Goal: Task Accomplishment & Management: Complete application form

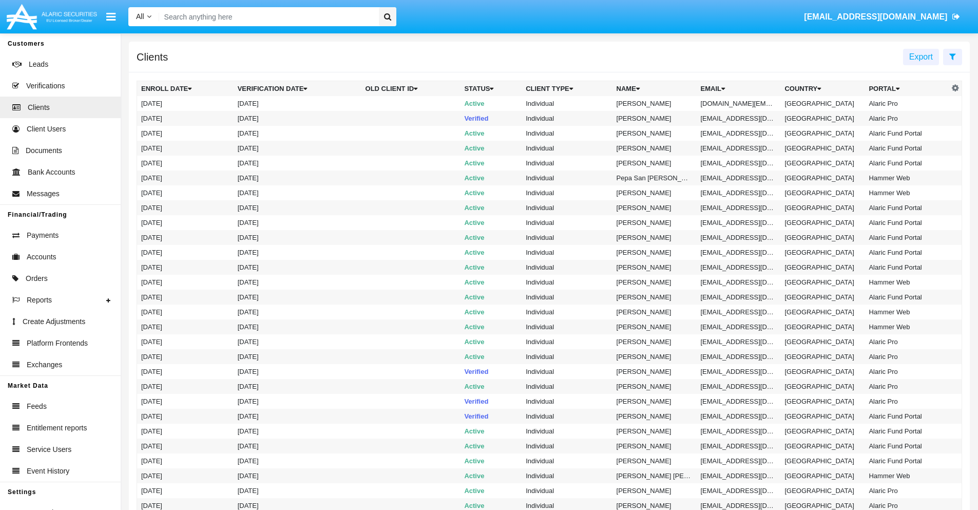
click at [952, 56] on icon at bounding box center [952, 56] width 7 height 8
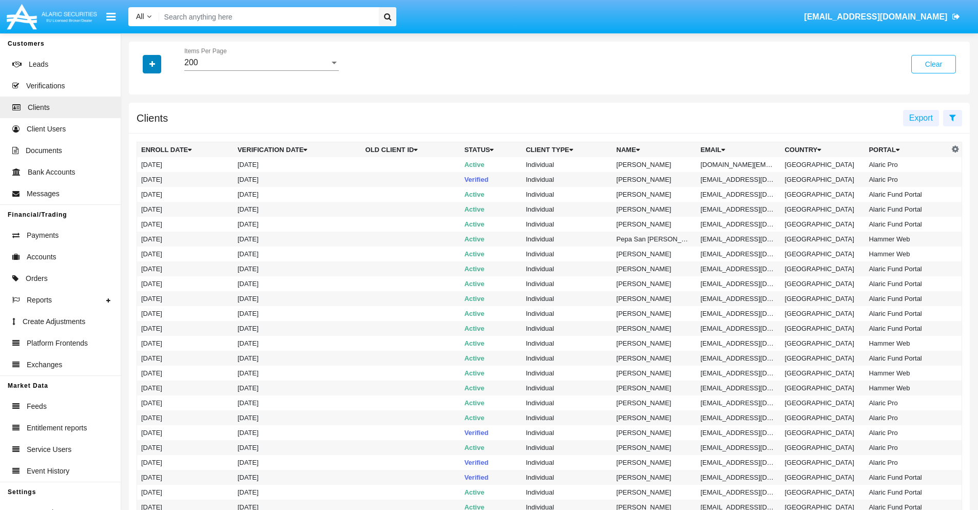
click at [152, 64] on icon "button" at bounding box center [152, 64] width 6 height 7
click at [160, 175] on span "Email" at bounding box center [159, 174] width 21 height 12
click at [141, 179] on input "Email" at bounding box center [141, 179] width 1 height 1
checkbox input "true"
click at [152, 64] on icon "button" at bounding box center [152, 64] width 6 height 7
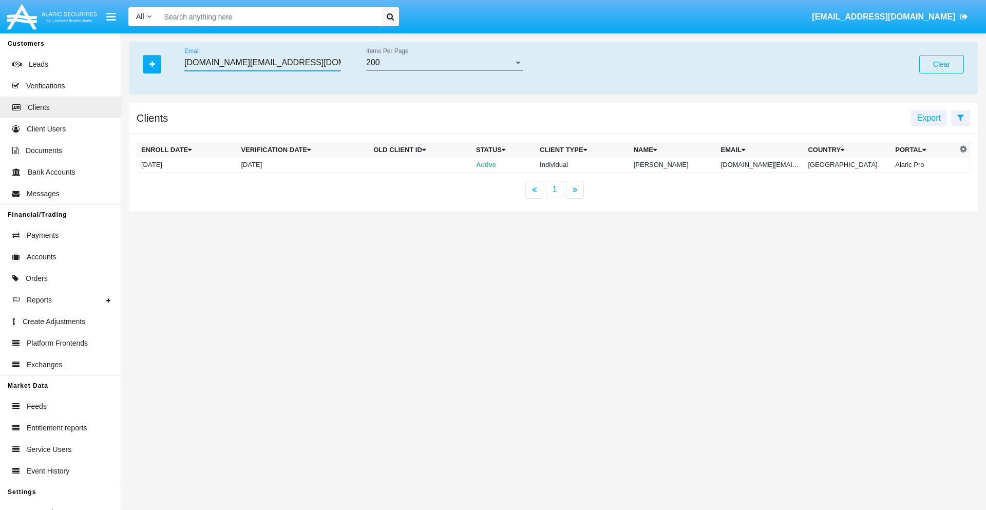
type input "[DOMAIN_NAME][EMAIL_ADDRESS][DOMAIN_NAME]"
click at [767, 164] on td "[DOMAIN_NAME][EMAIL_ADDRESS][DOMAIN_NAME]" at bounding box center [760, 164] width 87 height 15
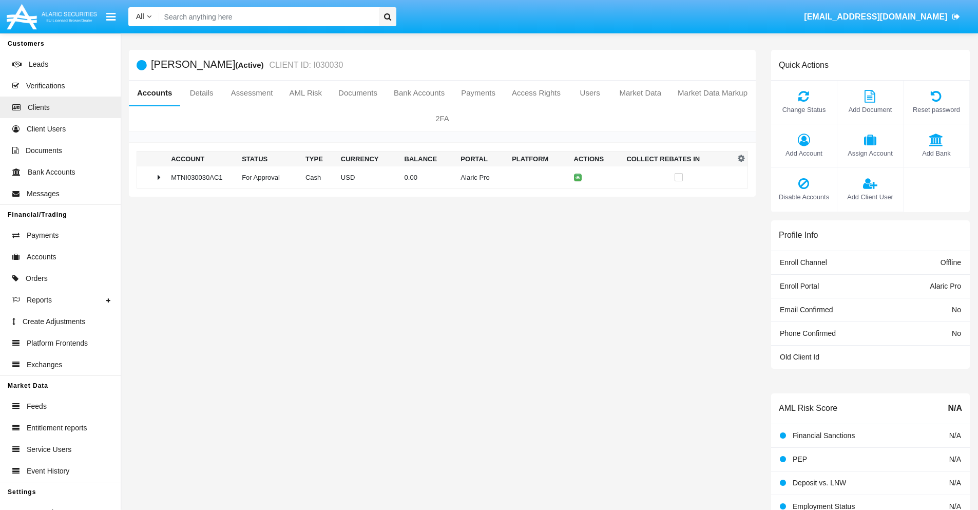
click at [936, 153] on span "Add Bank" at bounding box center [936, 153] width 55 height 10
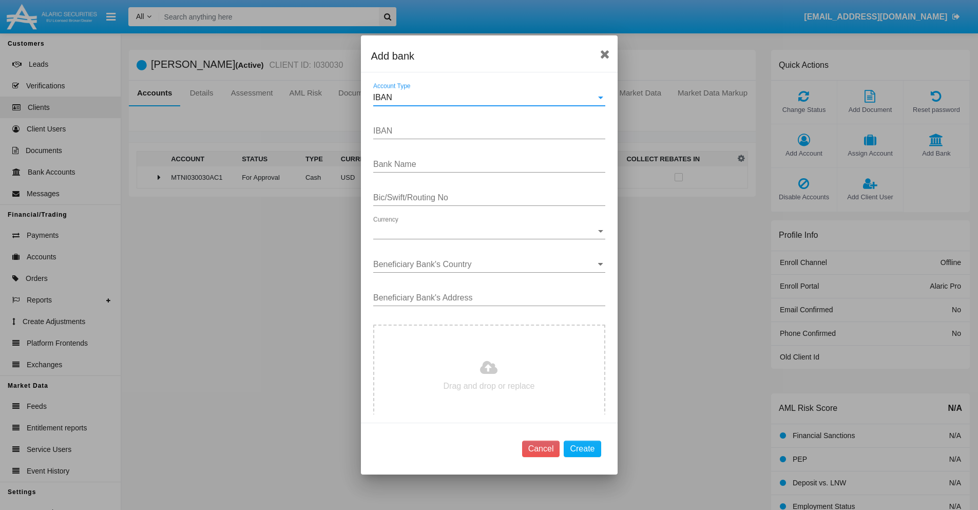
click at [485, 98] on div "IBAN" at bounding box center [484, 97] width 223 height 9
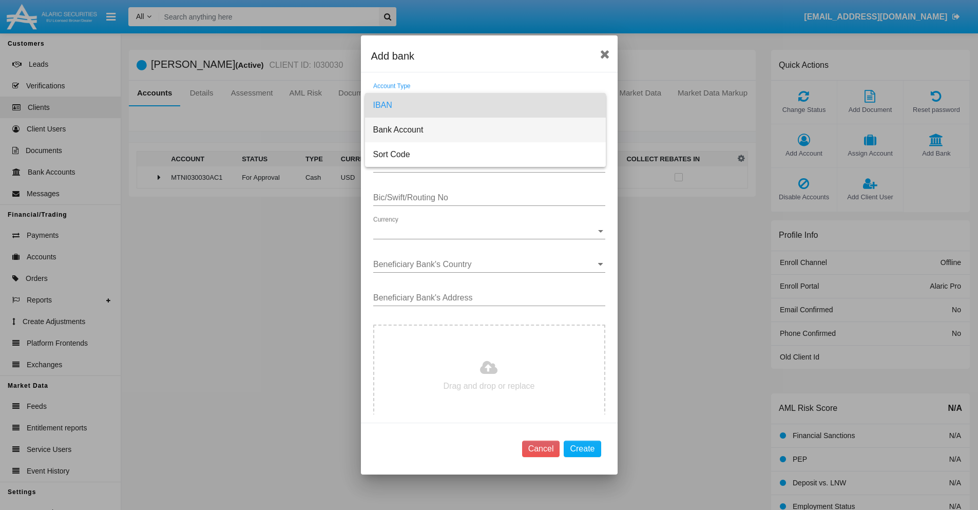
click at [485, 130] on span "Bank Account" at bounding box center [485, 130] width 224 height 25
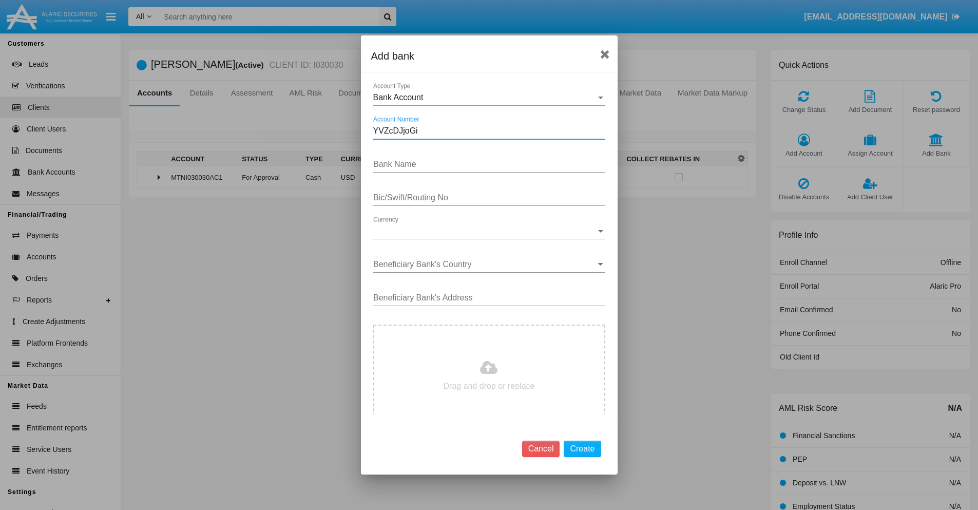
type input "YVZcDJjoGi"
type input "oPNSwKxNWkMuJKY"
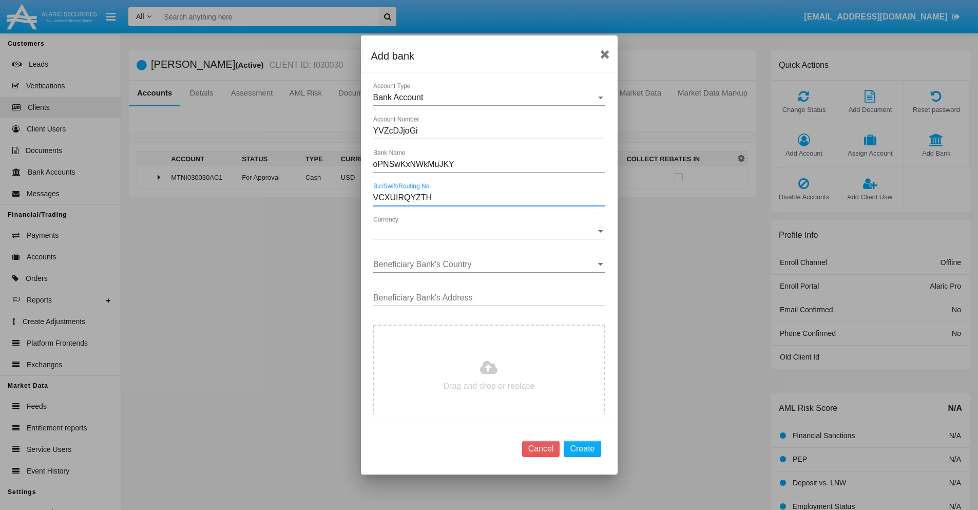
type input "VCXUIRQYZTH"
click at [485, 231] on span "Currency" at bounding box center [484, 230] width 223 height 9
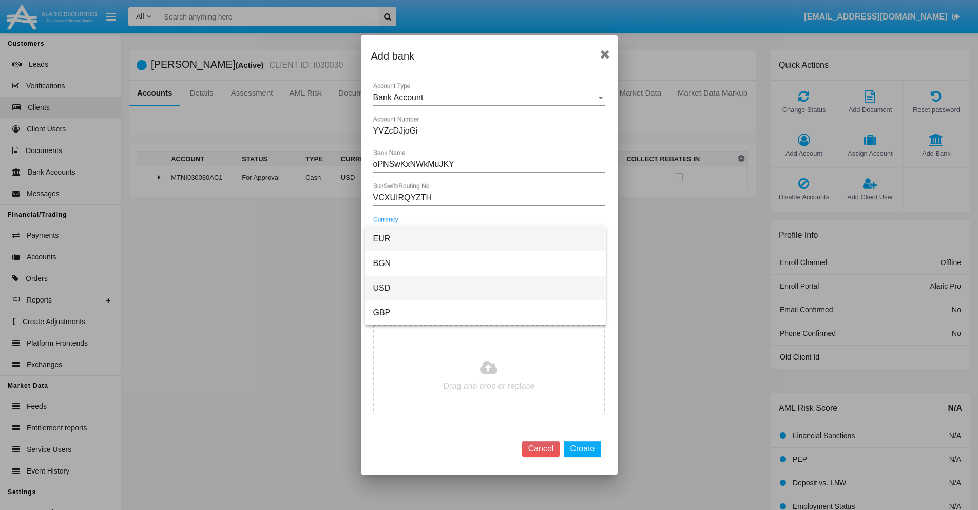
click at [485, 288] on span "USD" at bounding box center [485, 288] width 224 height 25
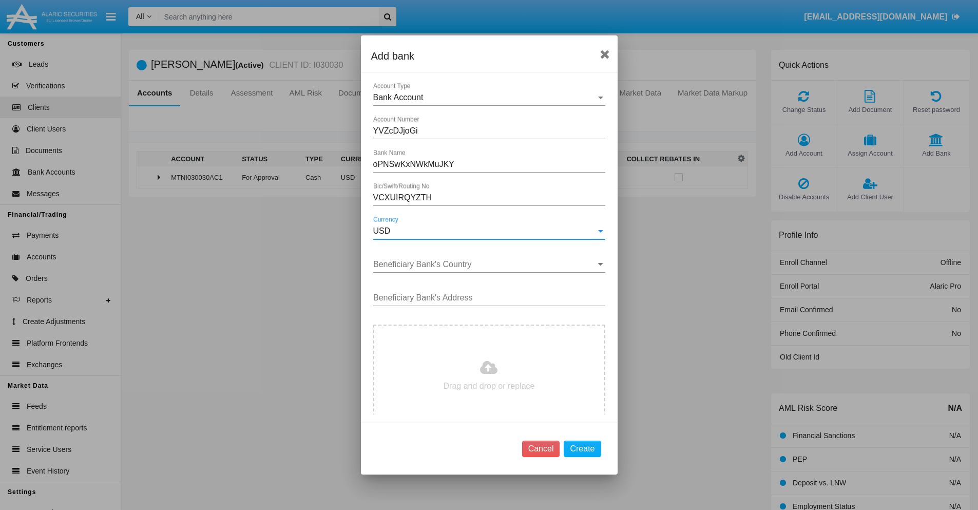
click at [485, 264] on input "Beneficiary Bank's Country" at bounding box center [489, 264] width 232 height 9
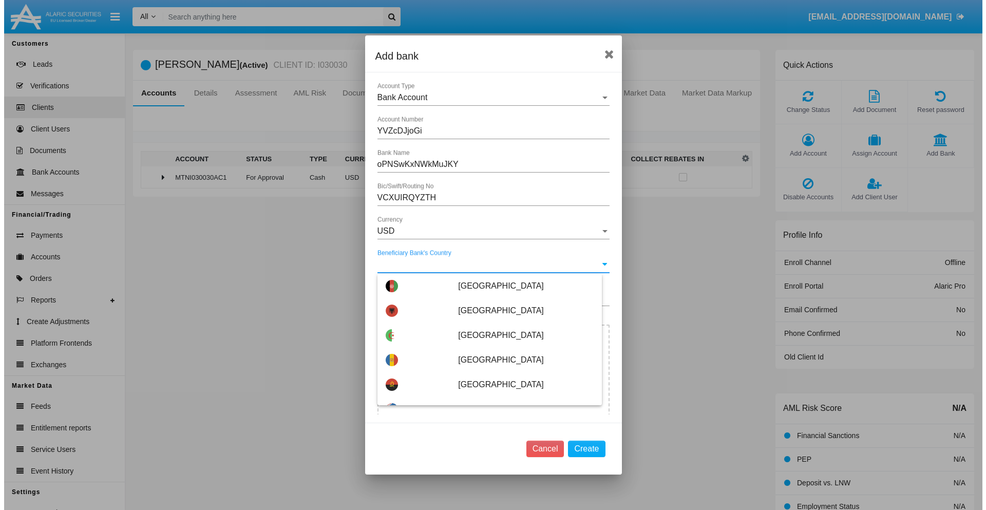
scroll to position [4157, 0]
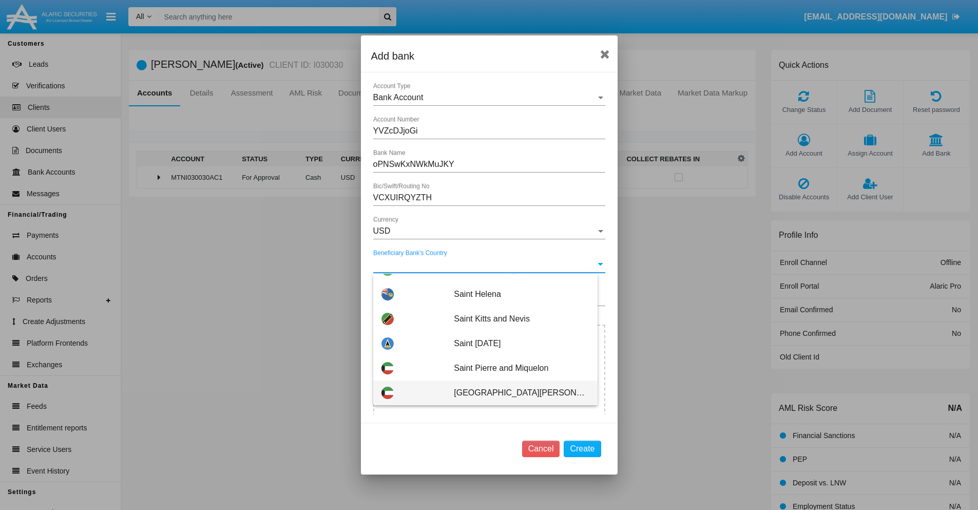
click at [516, 393] on span "Saint Vincent and Grenadines" at bounding box center [521, 392] width 135 height 25
type input "Saint Vincent and Grenadines"
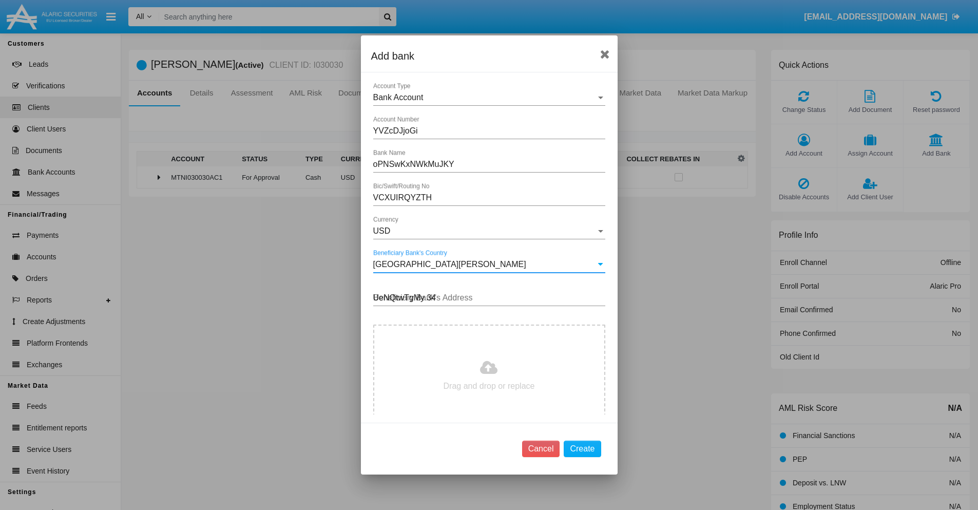
type input "UeNQtwTgMy 345"
type input "C:\fakepath\bank-statement.png"
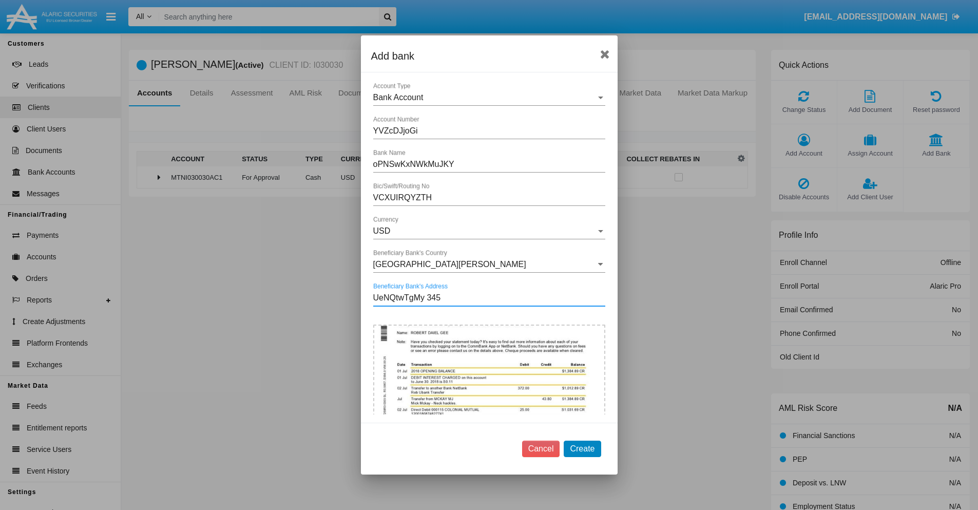
click at [582, 448] on button "Create" at bounding box center [582, 449] width 37 height 16
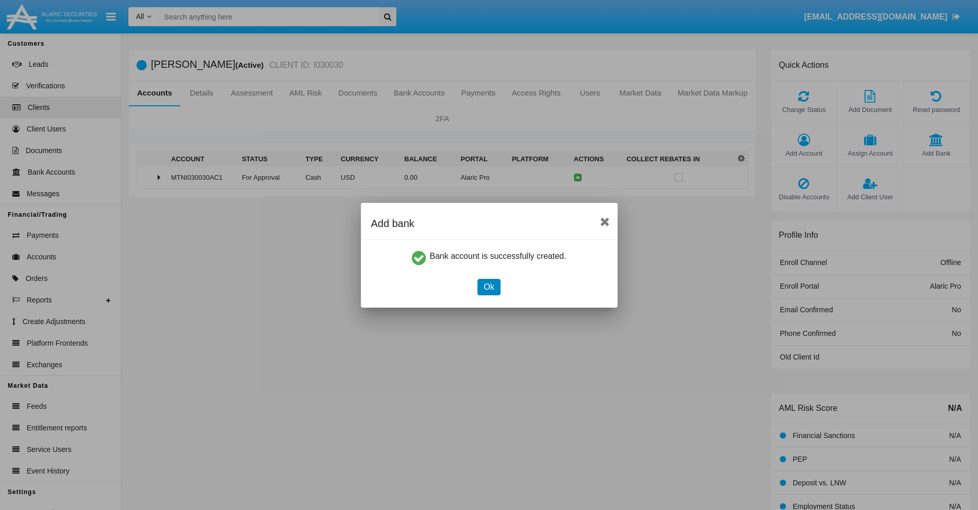
click at [489, 287] on button "Ok" at bounding box center [489, 287] width 23 height 16
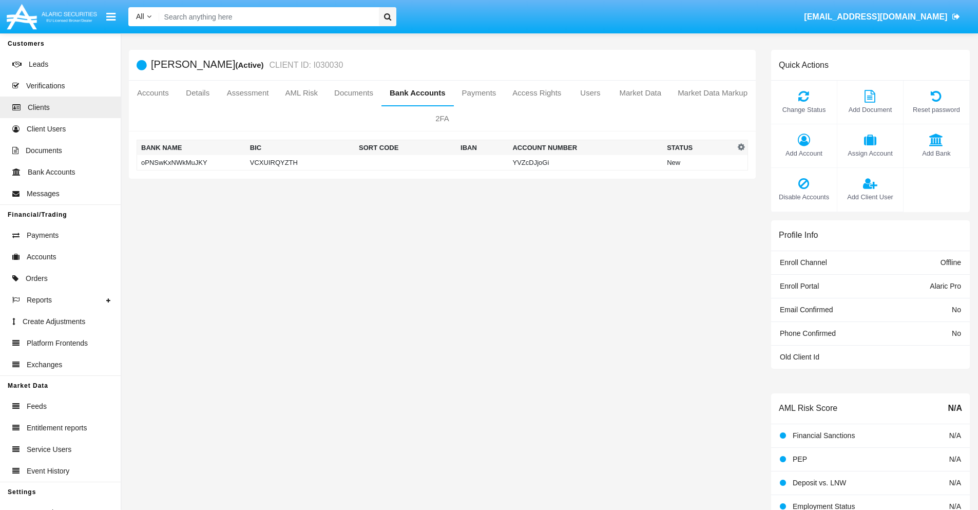
click at [191, 162] on td "oPNSwKxNWkMuJKY" at bounding box center [191, 162] width 109 height 15
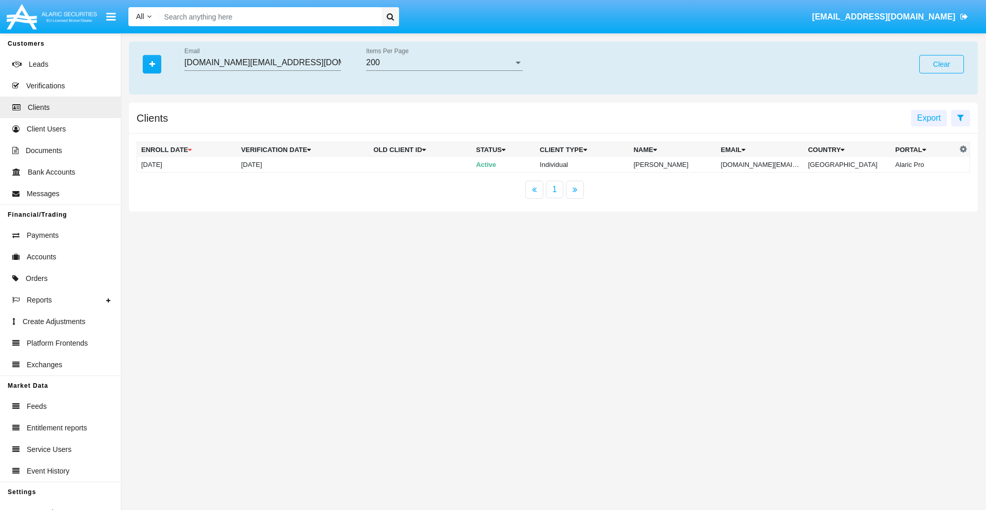
click at [941, 64] on button "Clear" at bounding box center [941, 64] width 45 height 18
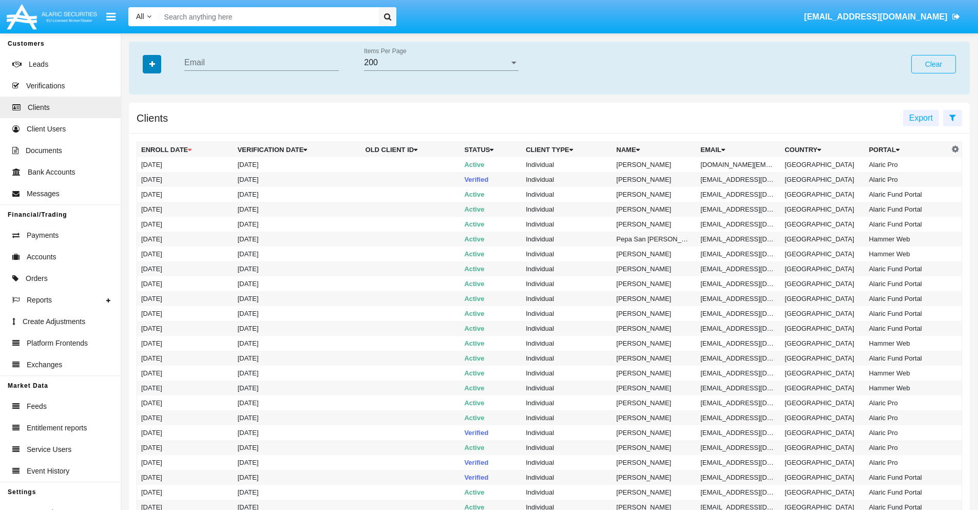
click at [152, 64] on icon "button" at bounding box center [152, 64] width 6 height 7
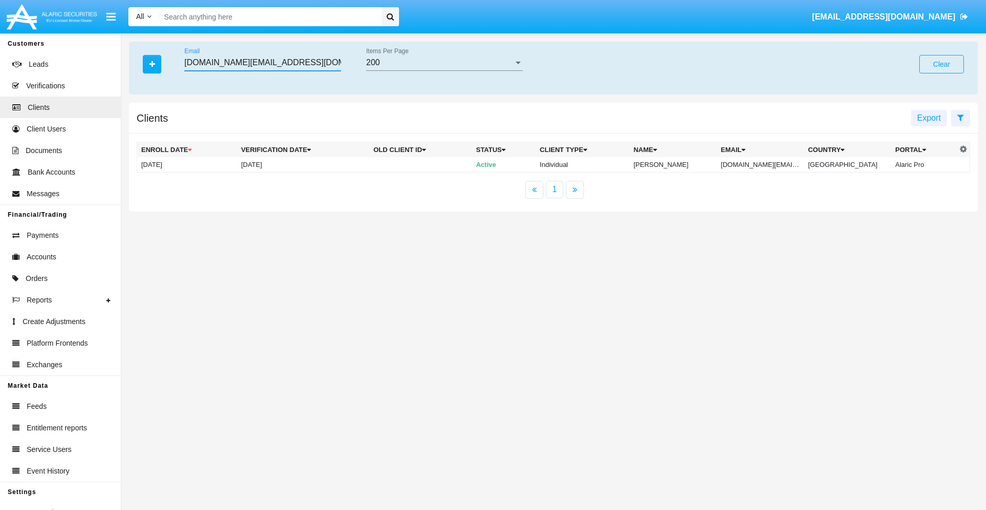
type input "[DOMAIN_NAME][EMAIL_ADDRESS][DOMAIN_NAME]"
click at [767, 164] on td "[DOMAIN_NAME][EMAIL_ADDRESS][DOMAIN_NAME]" at bounding box center [760, 164] width 87 height 15
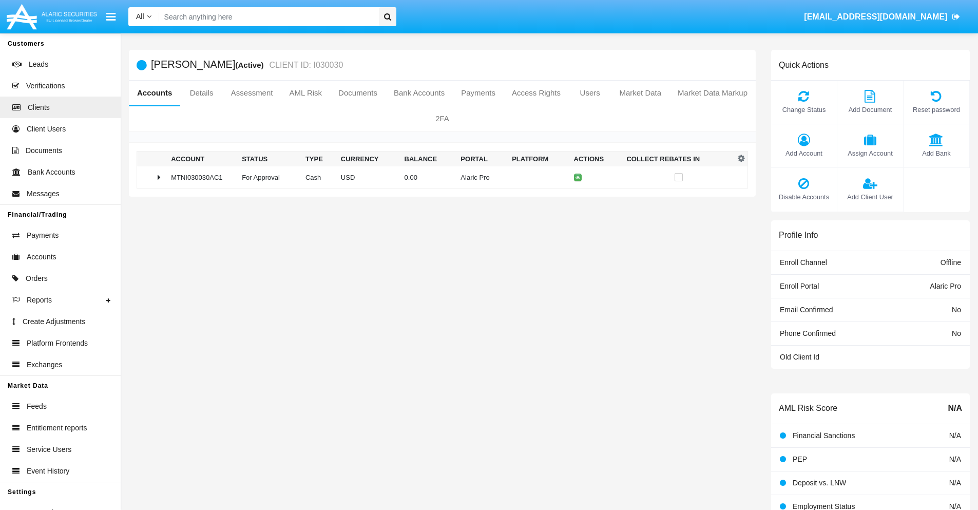
click at [936, 153] on span "Add Bank" at bounding box center [936, 153] width 55 height 10
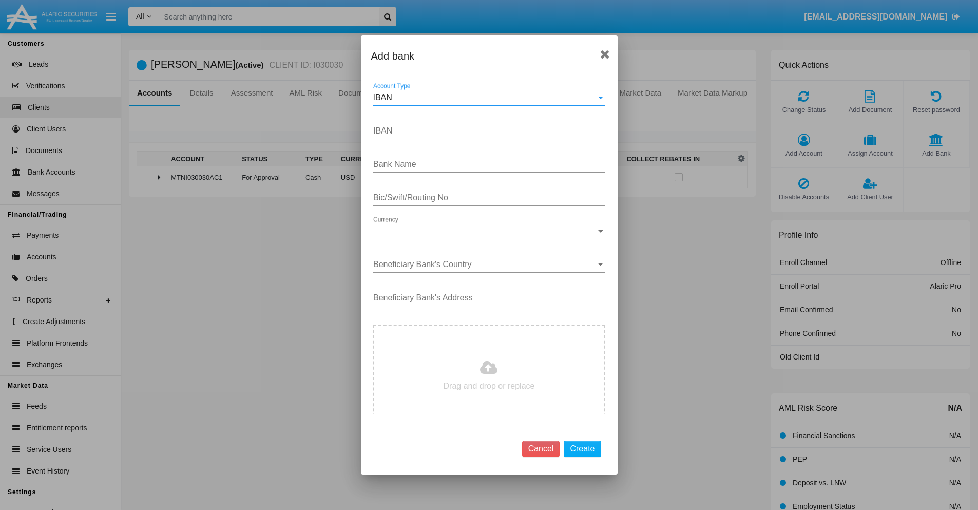
click at [485, 98] on div "IBAN" at bounding box center [484, 97] width 223 height 9
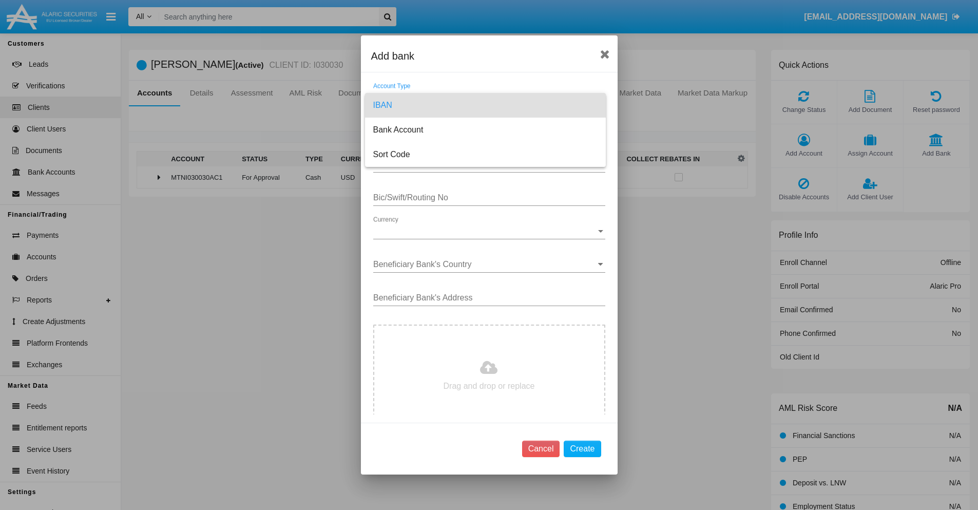
click at [485, 105] on span "IBAN" at bounding box center [485, 105] width 224 height 25
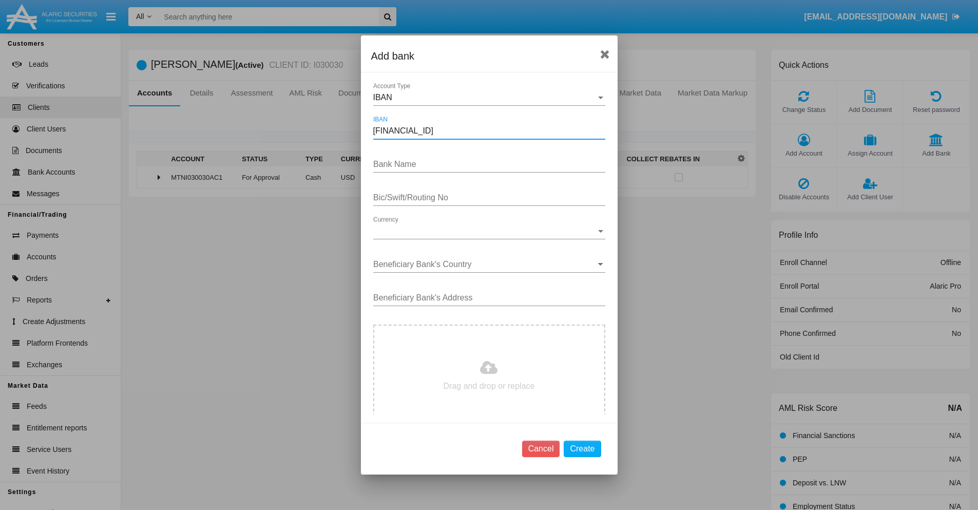
type input "[FINANCIAL_ID]"
type input "dBygvrTyhXLiuYJ"
type input "KFZZCQIRSHQ"
click at [485, 231] on span "Currency" at bounding box center [484, 230] width 223 height 9
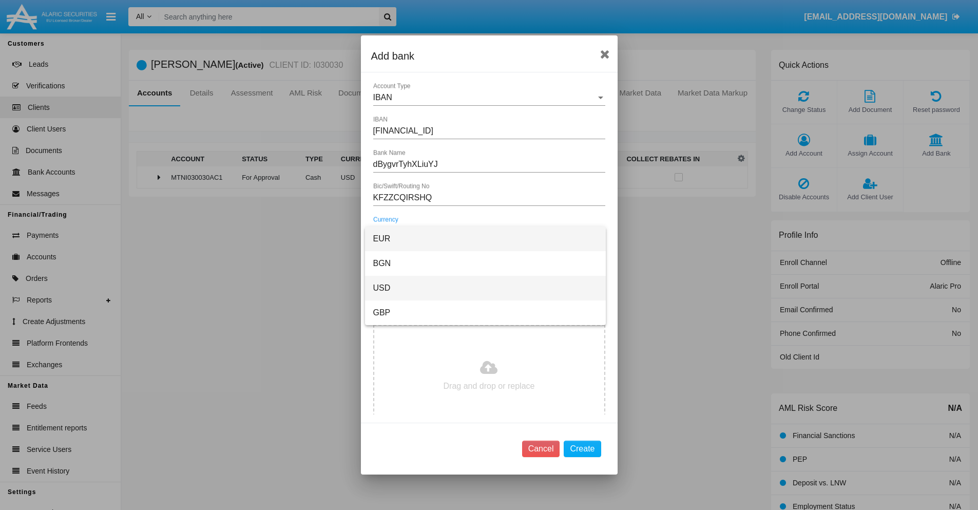
click at [485, 288] on span "USD" at bounding box center [485, 288] width 224 height 25
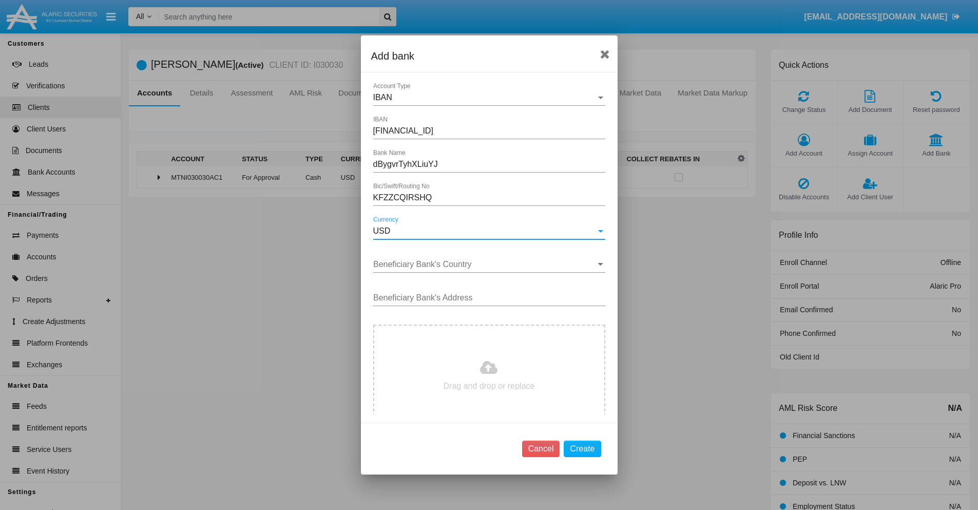
click at [485, 264] on input "Beneficiary Bank's Country" at bounding box center [489, 264] width 232 height 9
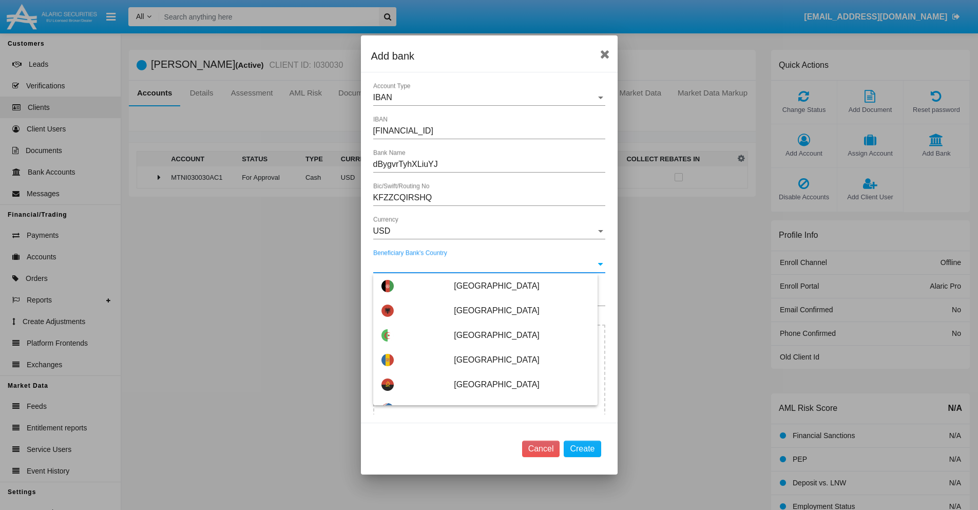
type input "Benin"
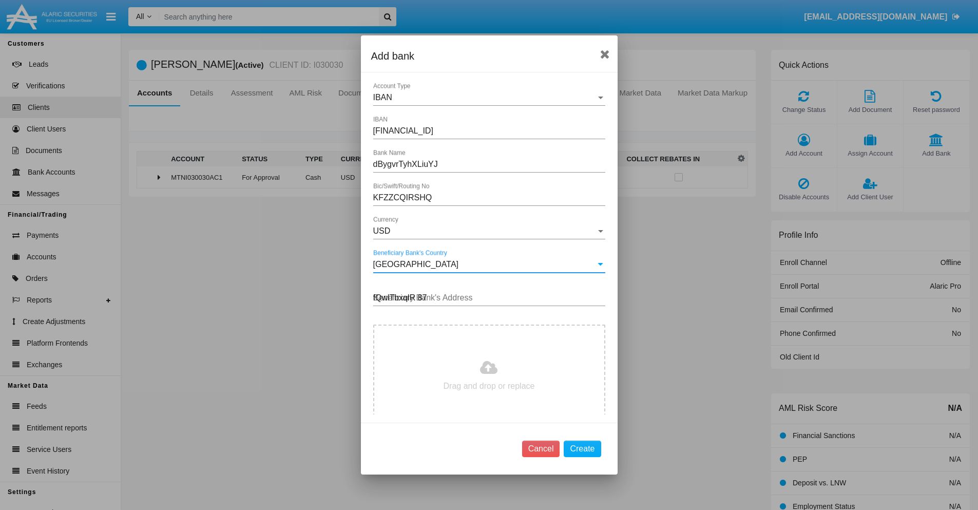
type input "fQwlTbxqlR 874"
type input "C:\fakepath\bank-statement.png"
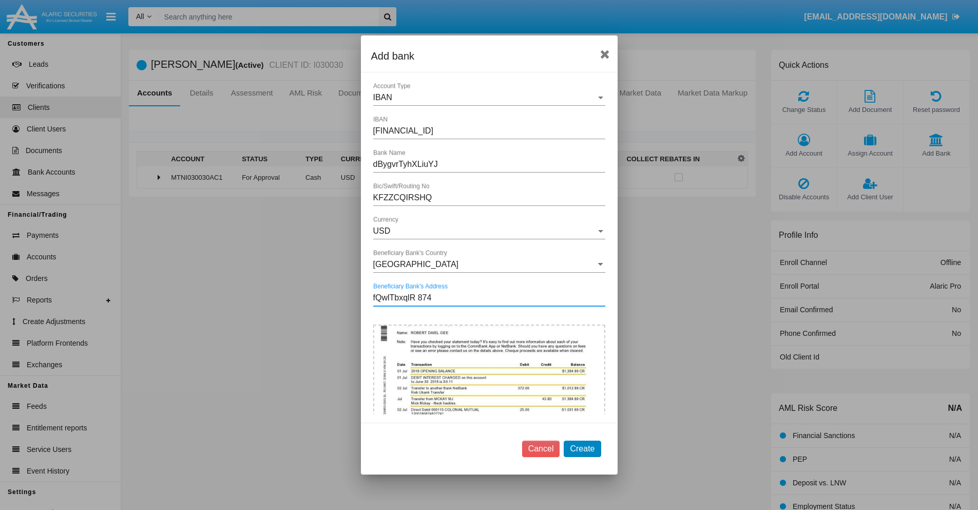
click at [582, 448] on button "Create" at bounding box center [582, 449] width 37 height 16
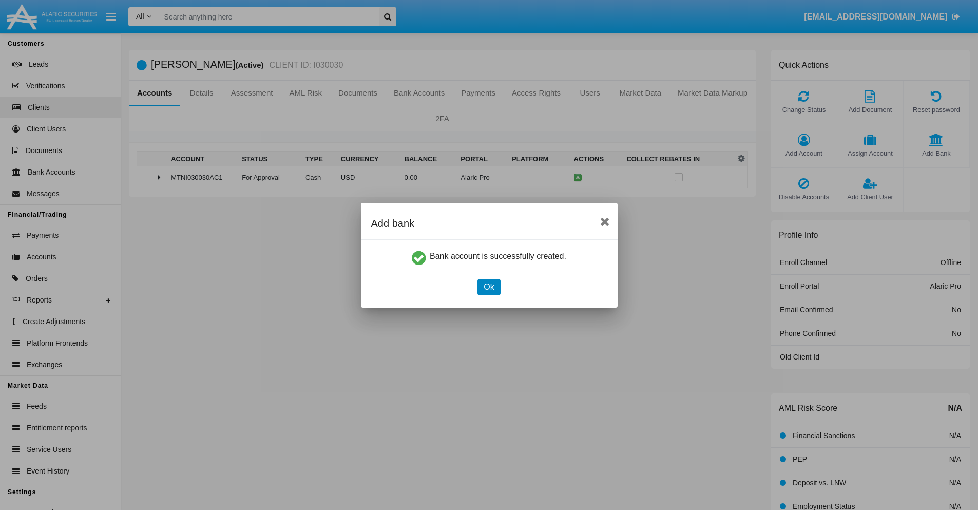
click at [489, 287] on button "Ok" at bounding box center [489, 287] width 23 height 16
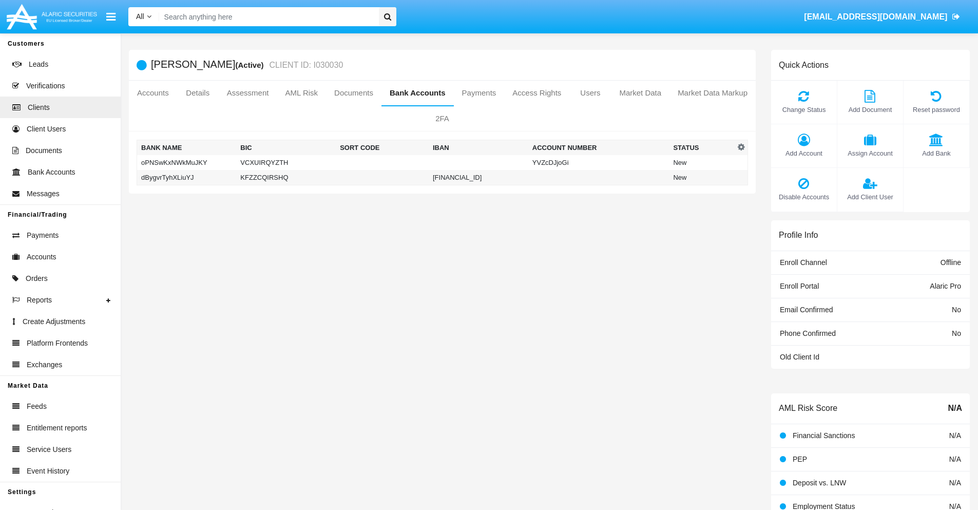
click at [186, 177] on td "dBygvrTyhXLiuYJ" at bounding box center [187, 177] width 100 height 15
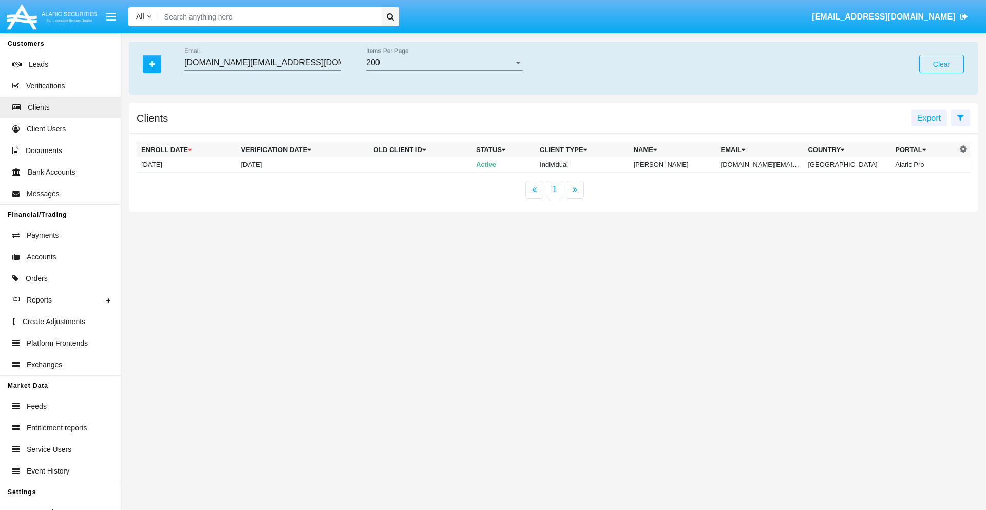
click at [941, 64] on button "Clear" at bounding box center [941, 64] width 45 height 18
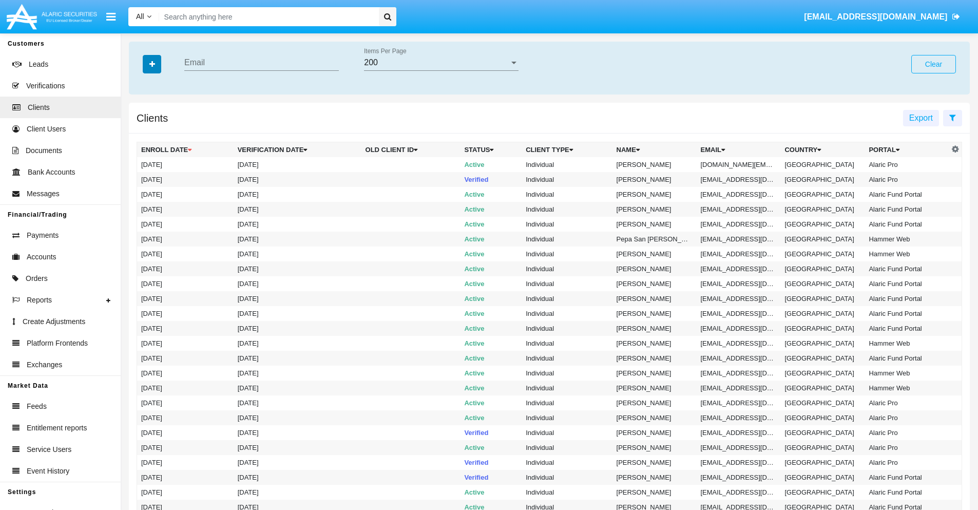
click at [152, 64] on icon "button" at bounding box center [152, 64] width 6 height 7
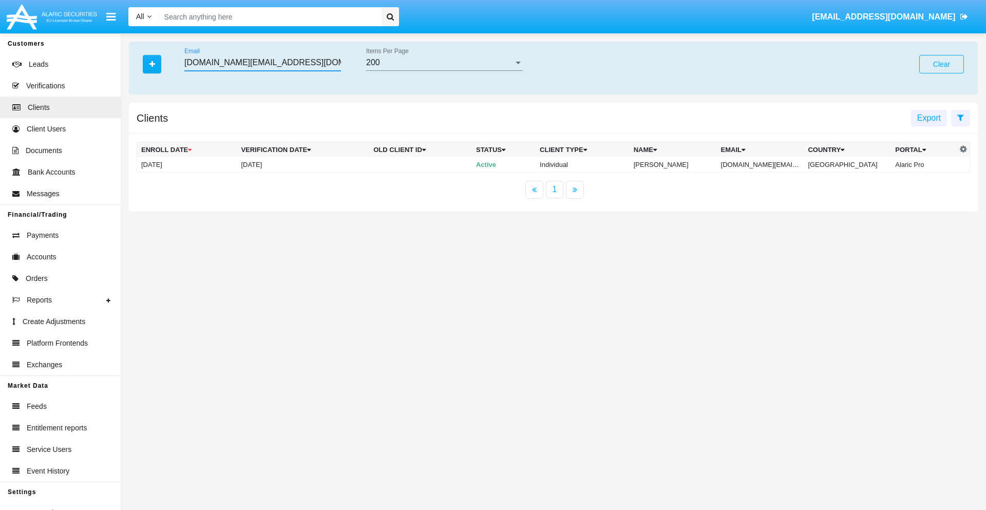
type input "[DOMAIN_NAME][EMAIL_ADDRESS][DOMAIN_NAME]"
click at [767, 164] on td "[DOMAIN_NAME][EMAIL_ADDRESS][DOMAIN_NAME]" at bounding box center [760, 164] width 87 height 15
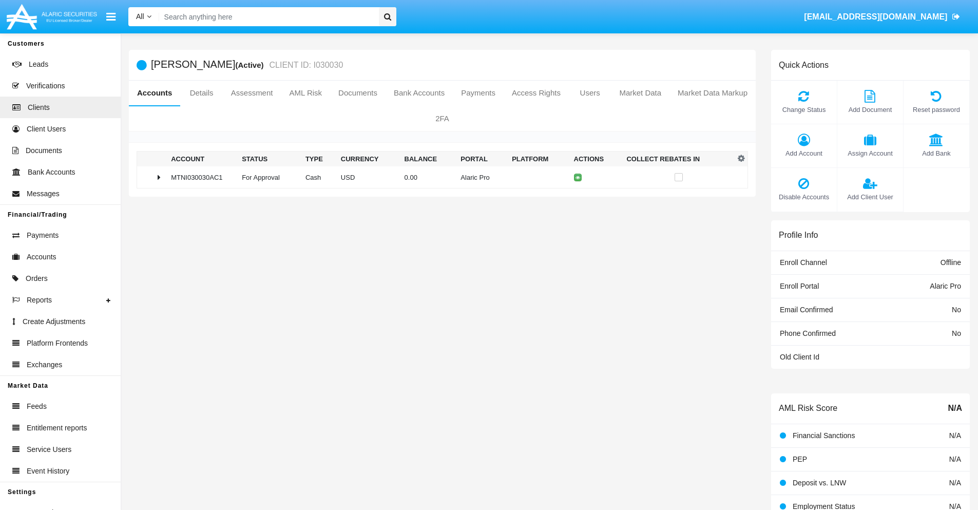
click at [936, 153] on span "Add Bank" at bounding box center [936, 153] width 55 height 10
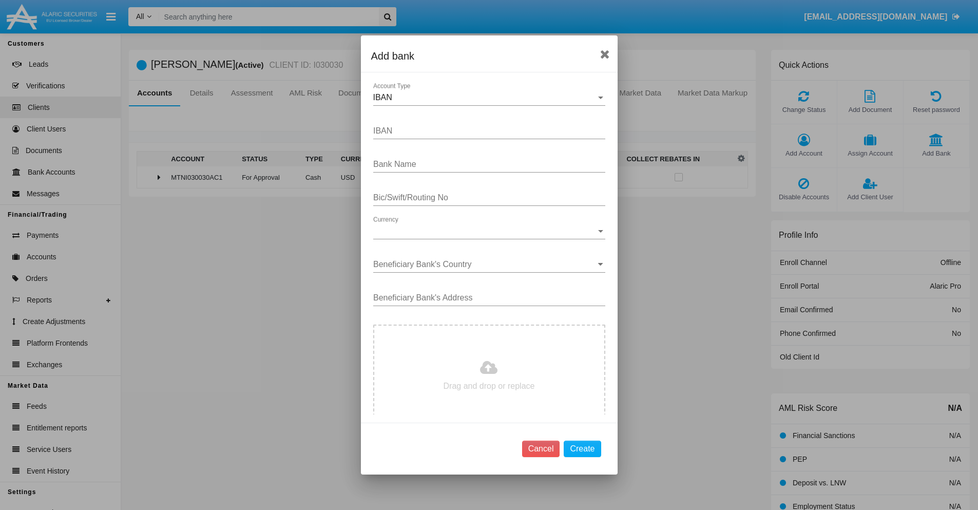
click at [485, 98] on div "IBAN" at bounding box center [484, 97] width 223 height 9
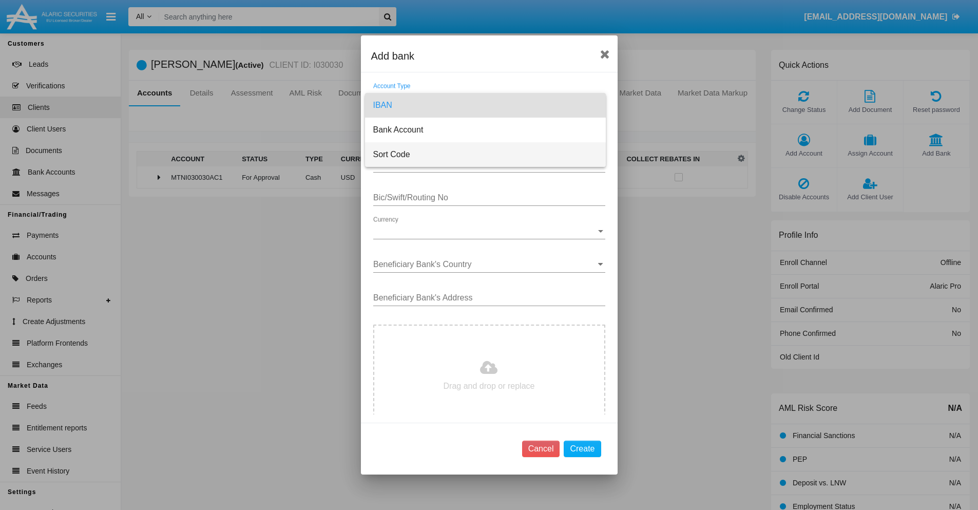
click at [485, 155] on span "Sort Code" at bounding box center [485, 154] width 224 height 25
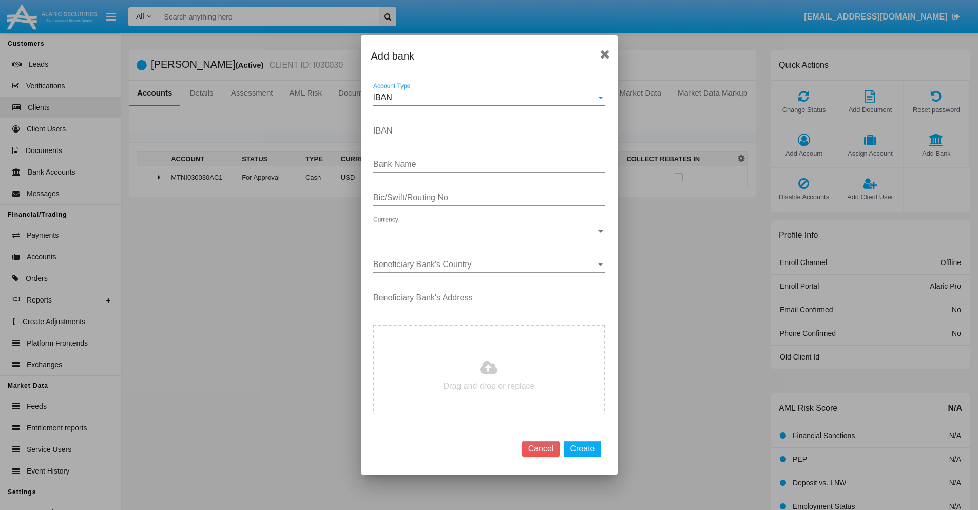
type input "[GEOGRAPHIC_DATA]"
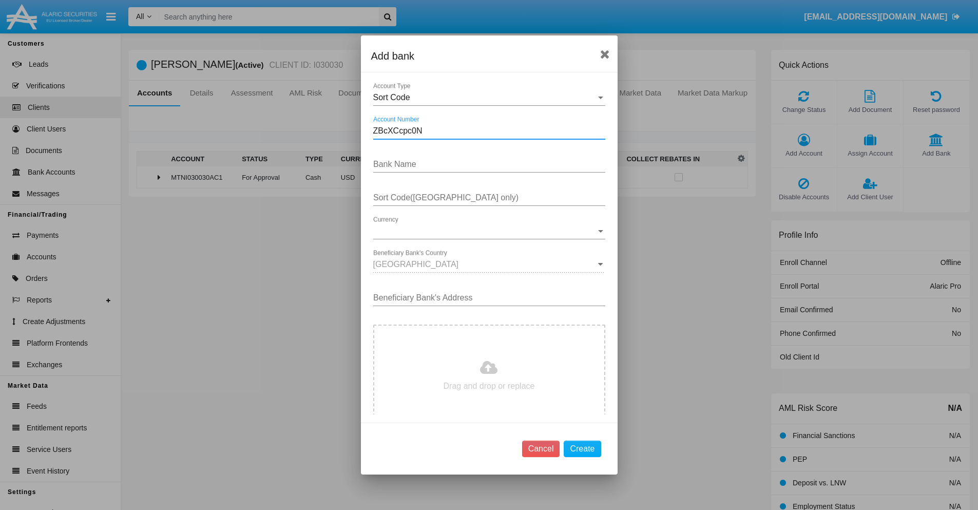
type input "ZBcXCcpc0N"
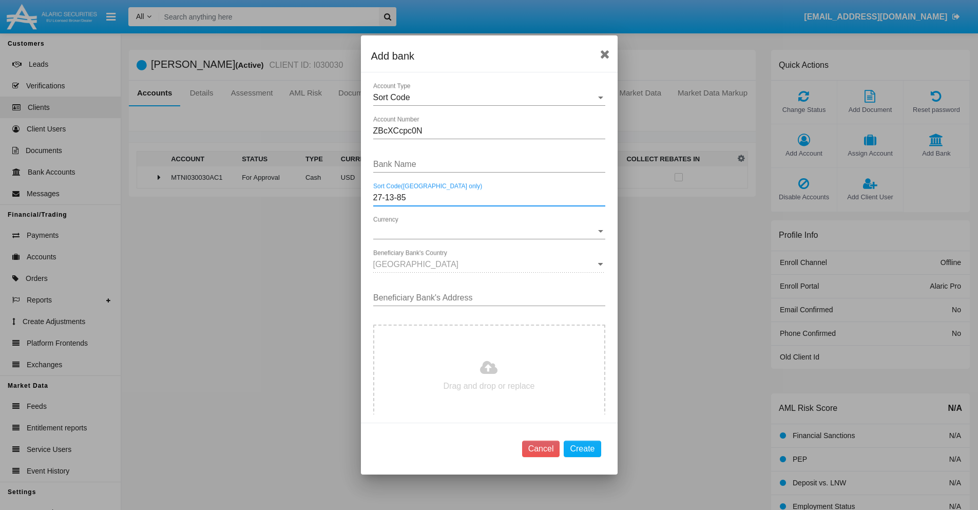
type input "27-13-85"
type input "cJRgdqbXSSFrfXs"
click at [485, 231] on span "Currency" at bounding box center [484, 230] width 223 height 9
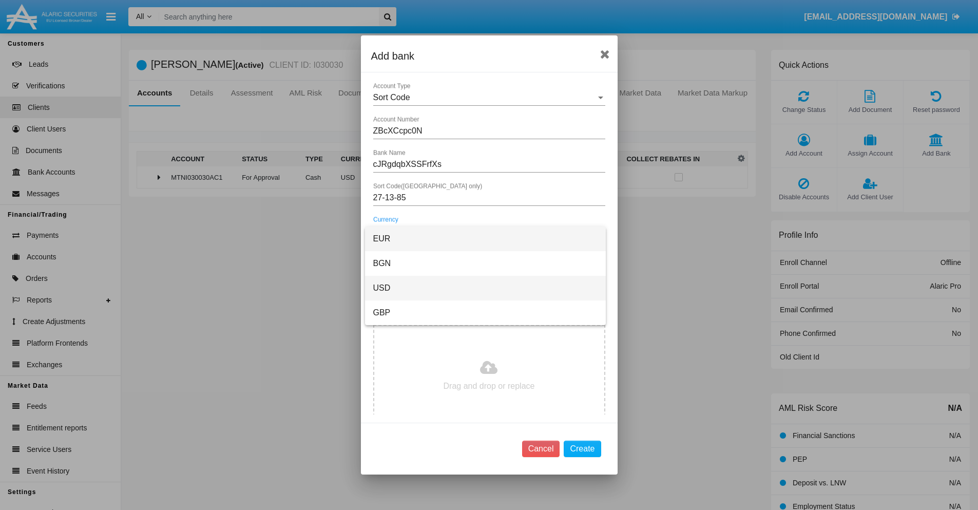
click at [485, 288] on span "USD" at bounding box center [485, 288] width 224 height 25
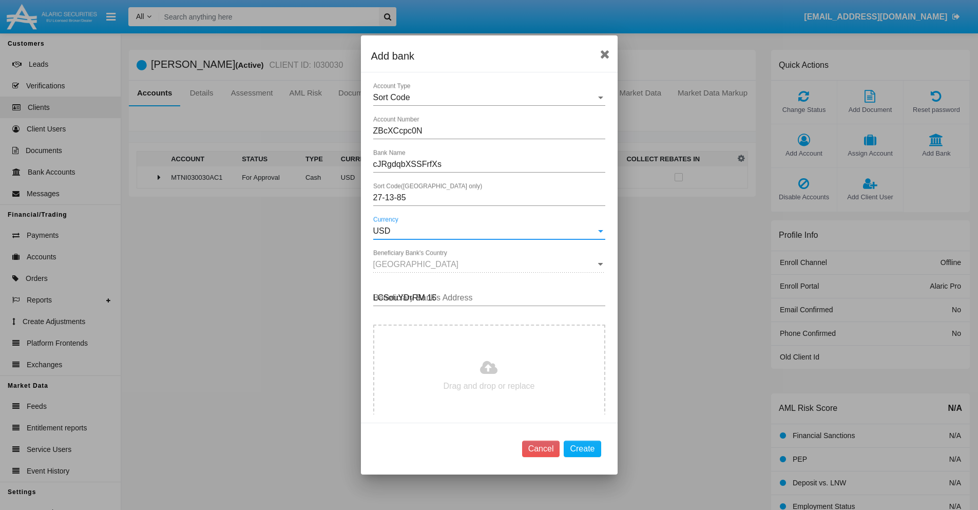
type input "LCSouYDrRM 156"
type input "C:\fakepath\bank-statement.png"
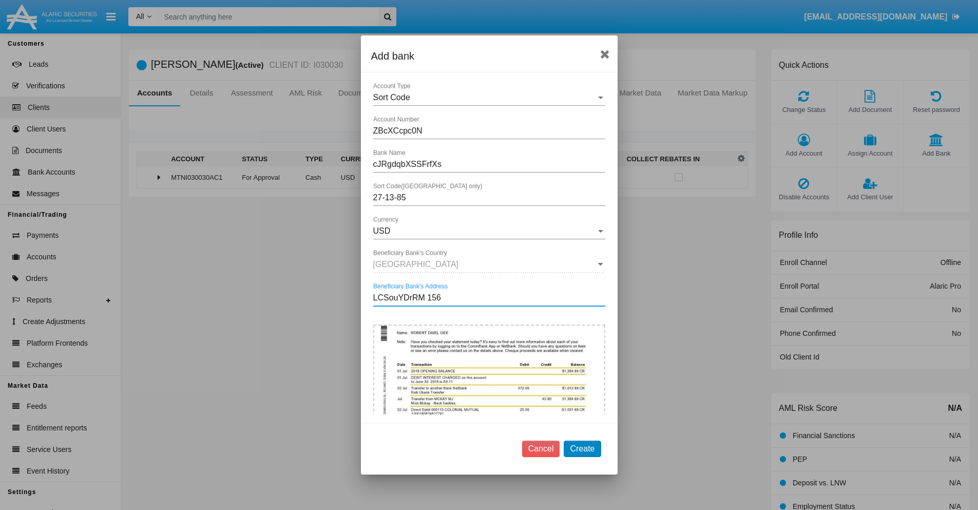
click at [582, 448] on button "Create" at bounding box center [582, 449] width 37 height 16
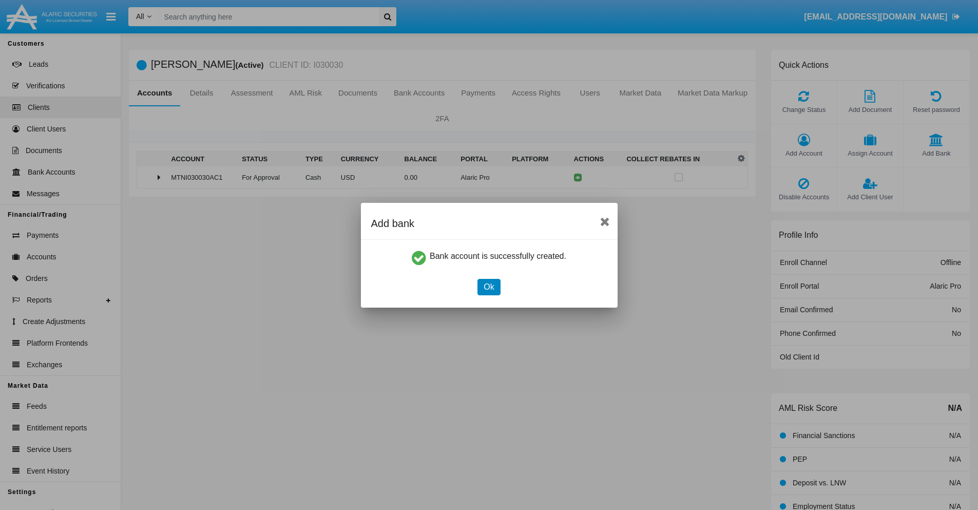
click at [489, 287] on button "Ok" at bounding box center [489, 287] width 23 height 16
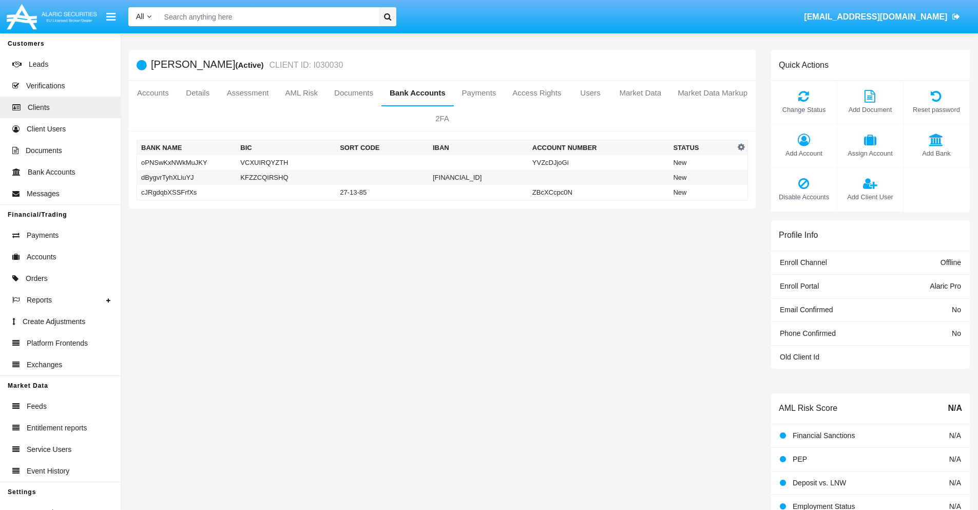
click at [186, 192] on td "cJRgdqbXSSFrfXs" at bounding box center [187, 192] width 100 height 15
